Goal: Information Seeking & Learning: Learn about a topic

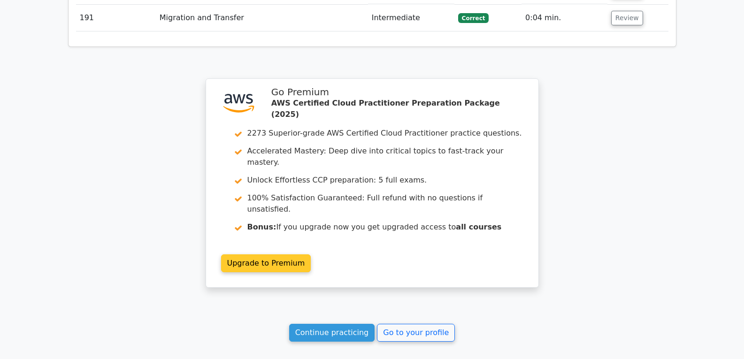
scroll to position [6667, 0]
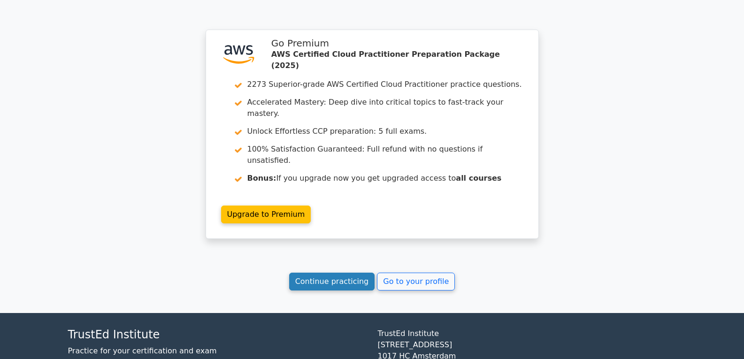
click at [323, 273] on link "Continue practicing" at bounding box center [332, 282] width 86 height 18
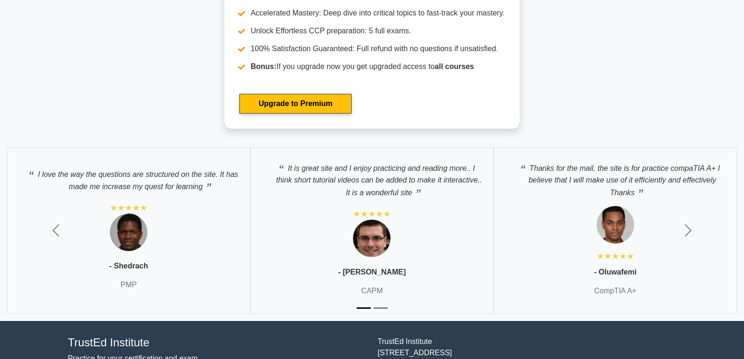
scroll to position [2741, 0]
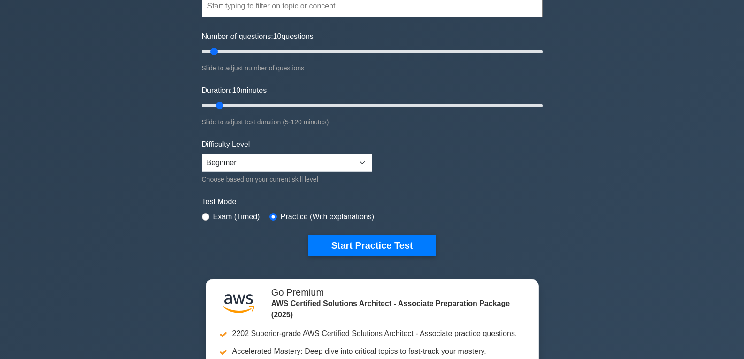
scroll to position [94, 0]
